Goal: Use online tool/utility: Utilize a website feature to perform a specific function

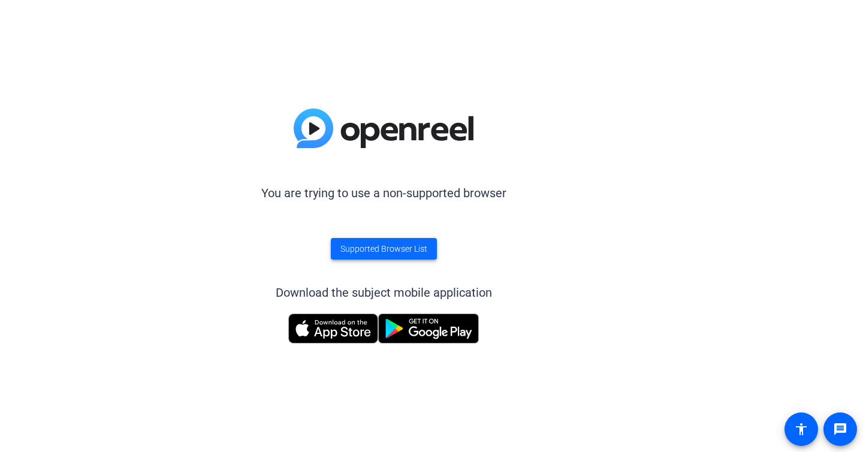
click at [366, 246] on span "Supported Browser List" at bounding box center [384, 249] width 87 height 13
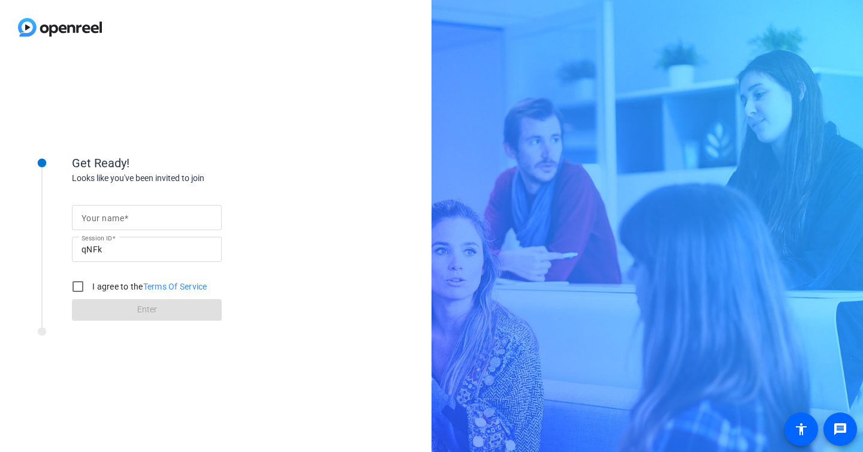
click at [150, 220] on input "Your name" at bounding box center [147, 217] width 131 height 14
type input "[PERSON_NAME]"
click at [79, 287] on input "I agree to the Terms Of Service" at bounding box center [78, 287] width 24 height 24
checkbox input "true"
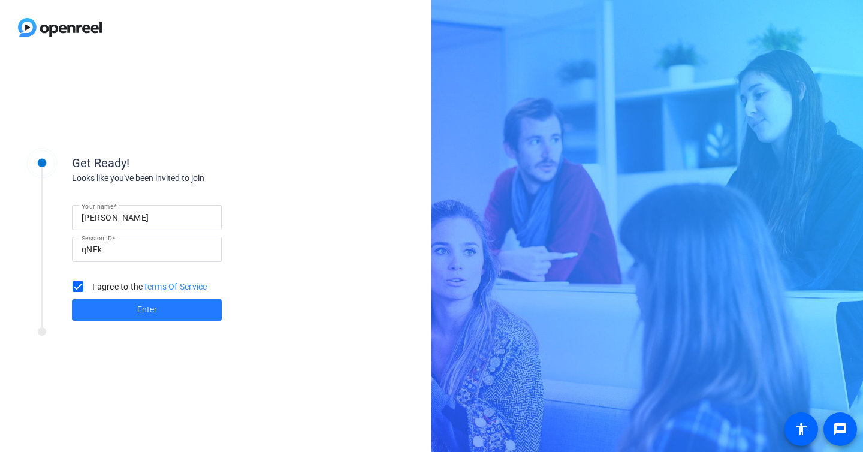
click at [108, 314] on span at bounding box center [147, 310] width 150 height 29
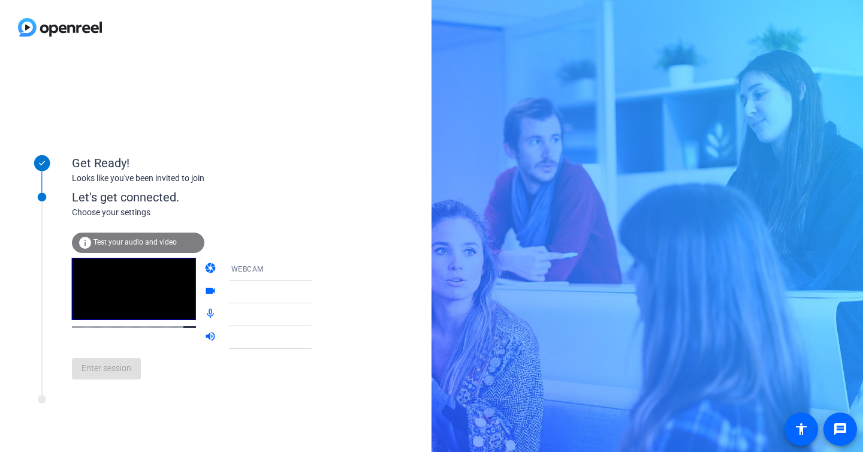
click at [317, 293] on icon at bounding box center [324, 292] width 14 height 14
click at [321, 292] on icon at bounding box center [324, 292] width 6 height 3
click at [116, 365] on span "Enter session" at bounding box center [107, 368] width 50 height 13
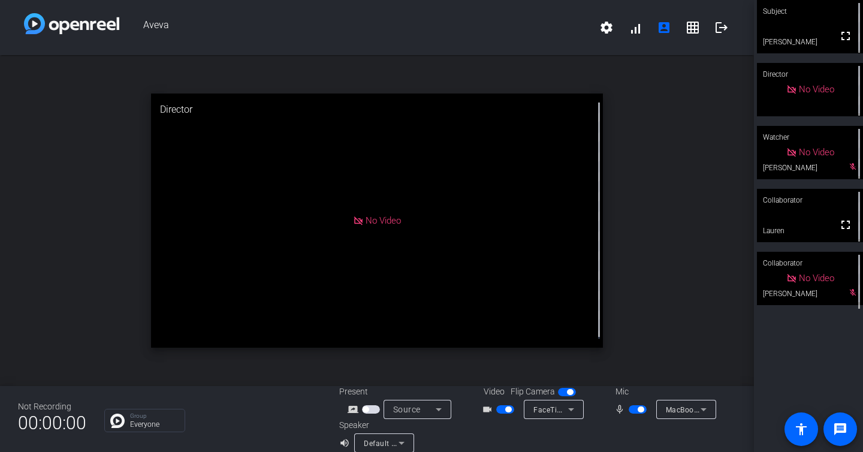
click at [633, 412] on span "button" at bounding box center [638, 409] width 18 height 8
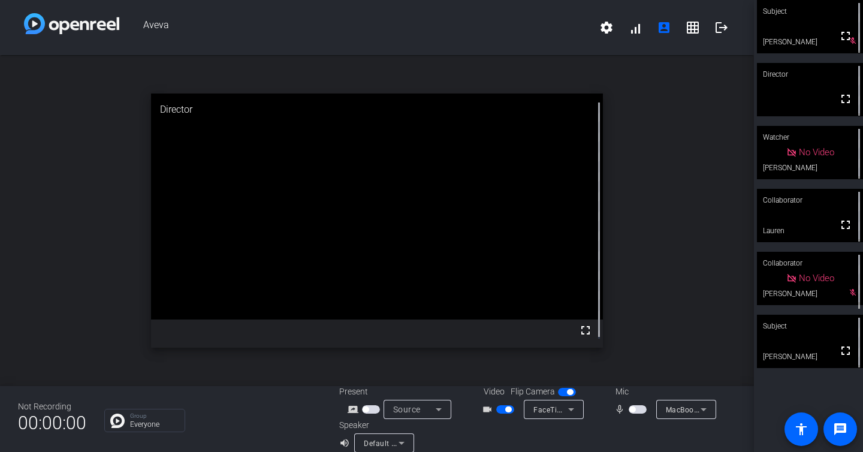
click at [630, 410] on span "button" at bounding box center [633, 410] width 6 height 6
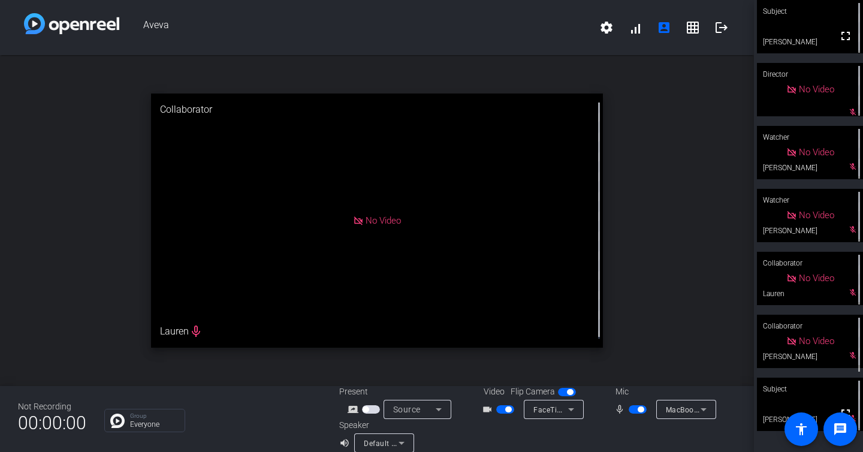
click at [615, 410] on mat-icon "mic_none" at bounding box center [622, 409] width 14 height 14
click at [638, 410] on span "button" at bounding box center [641, 410] width 6 height 6
click at [506, 410] on span "button" at bounding box center [509, 410] width 6 height 6
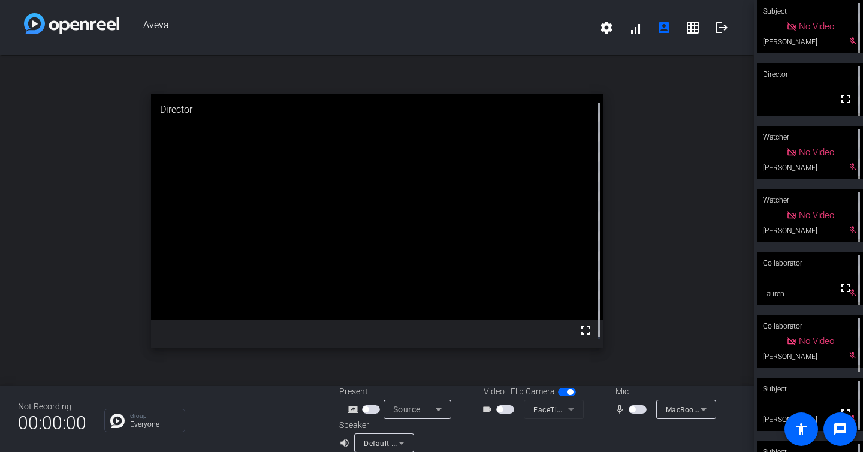
click at [506, 410] on span "button" at bounding box center [506, 409] width 18 height 8
click at [633, 409] on span "button" at bounding box center [638, 409] width 18 height 8
